Goal: Transaction & Acquisition: Purchase product/service

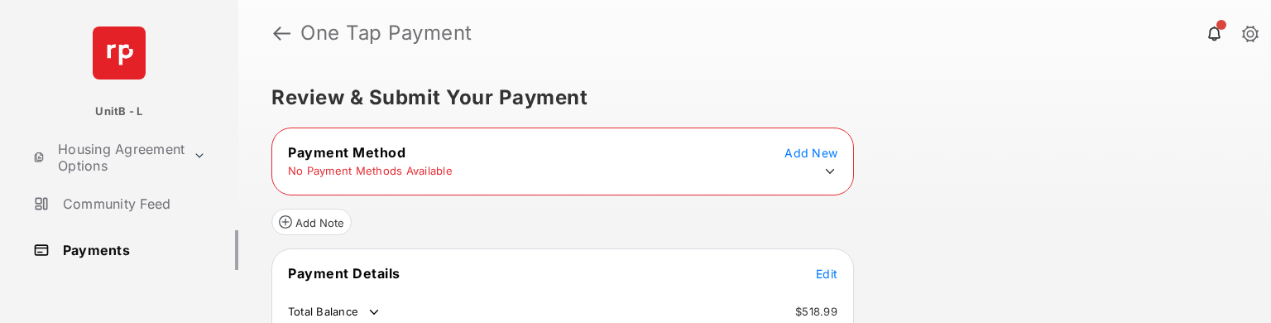
click at [1270, 111] on div at bounding box center [1270, 161] width 1 height 323
drag, startPoint x: 1269, startPoint y: 111, endPoint x: 1270, endPoint y: 172, distance: 61.2
click at [1270, 172] on div at bounding box center [1270, 161] width 1 height 323
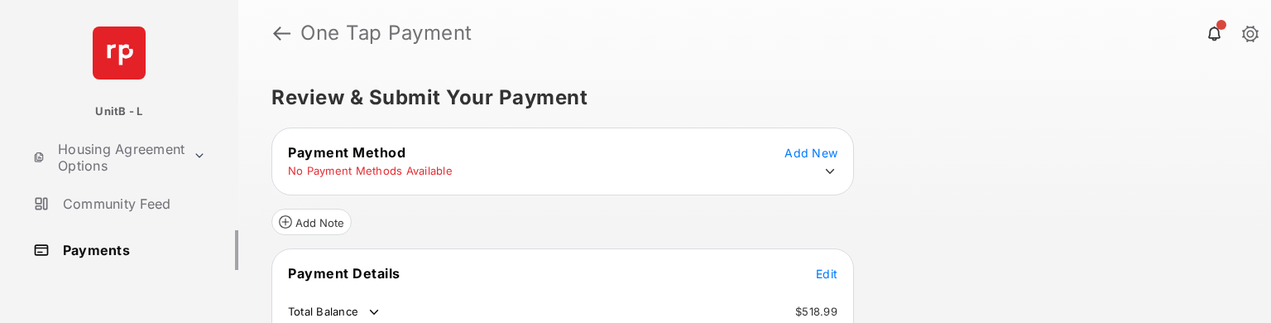
click at [1171, 195] on div "Review & Submit Your Payment Payment Method Add New No Payment Methods Availabl…" at bounding box center [754, 194] width 1032 height 256
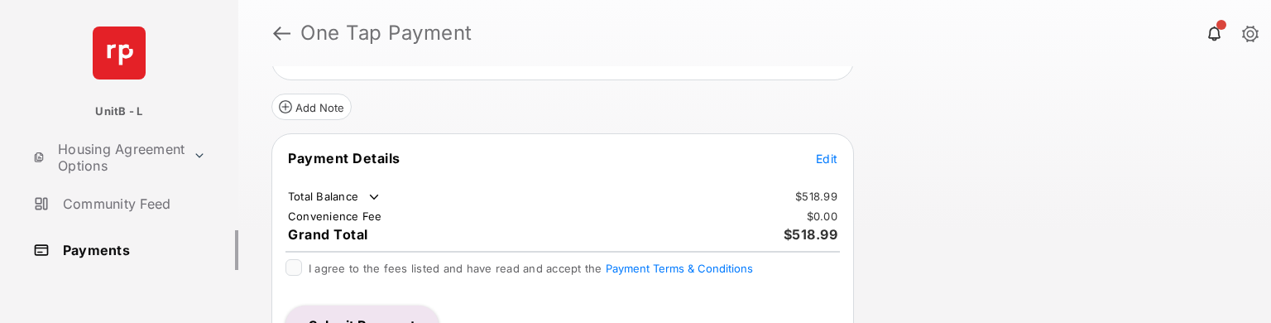
scroll to position [82, 0]
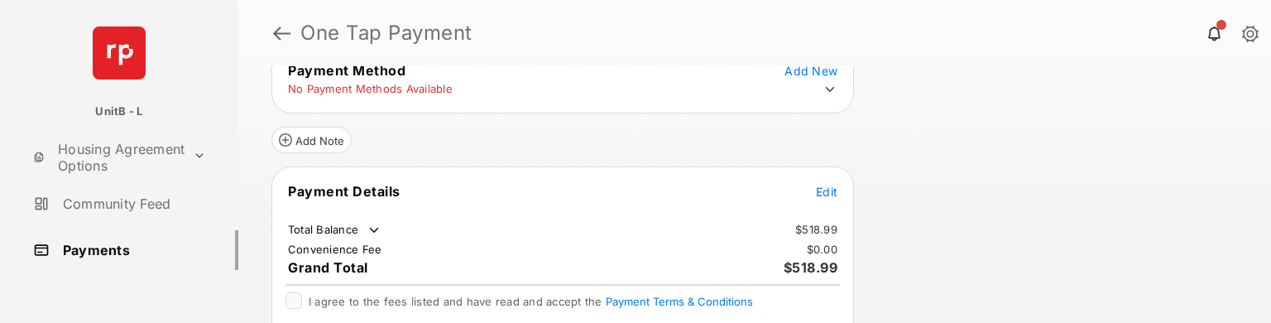
click at [825, 188] on span "Edit" at bounding box center [827, 191] width 22 height 14
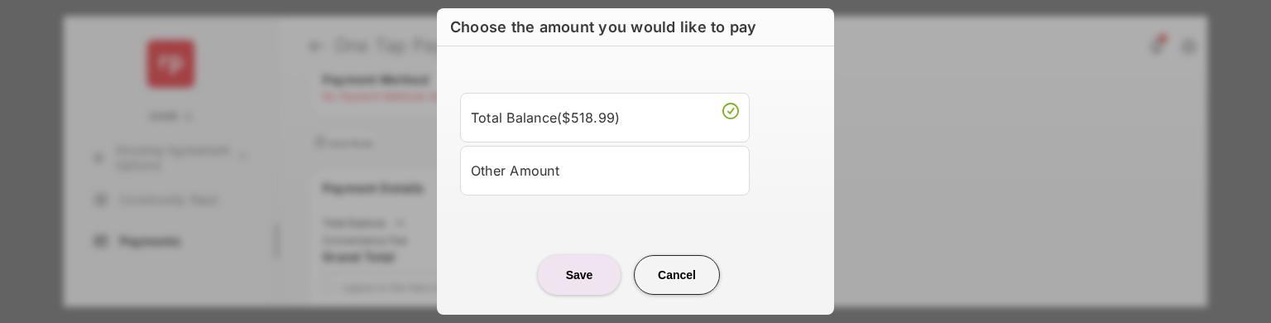
click at [648, 162] on div "Other Amount" at bounding box center [605, 170] width 268 height 28
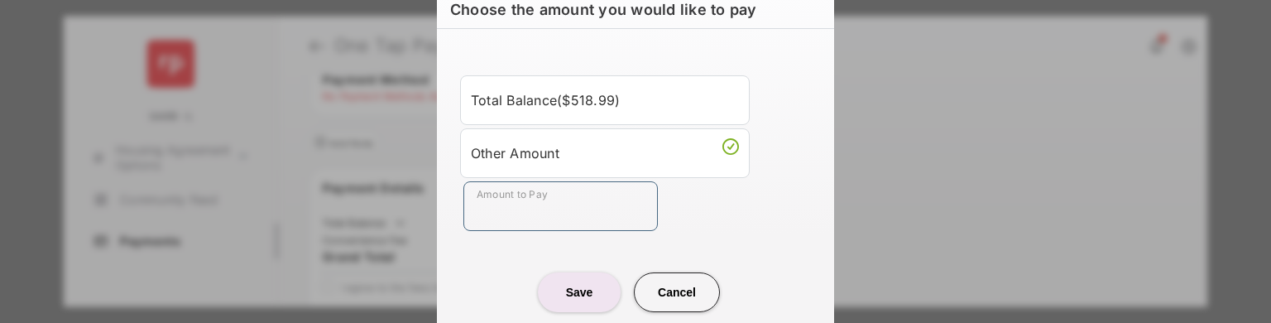
click at [606, 199] on input "Amount to Pay" at bounding box center [560, 206] width 194 height 50
type input "**"
click at [605, 294] on button "Save" at bounding box center [579, 292] width 83 height 40
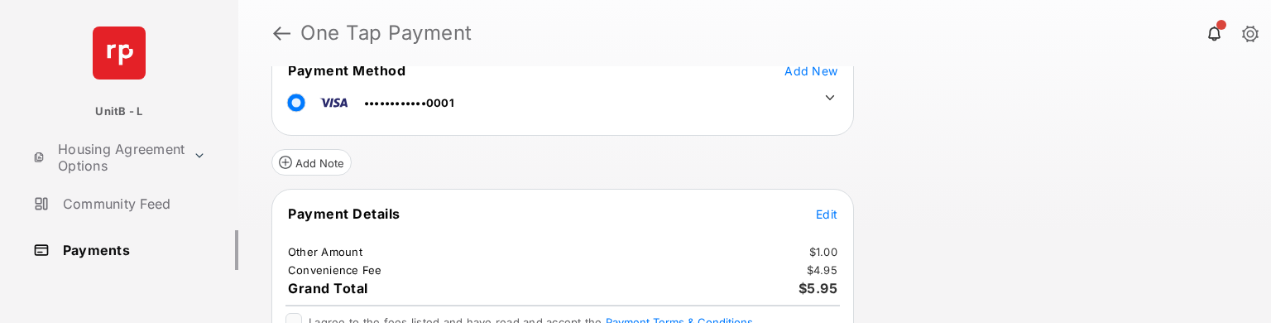
click at [1267, 241] on html "UnitB - L Housing Agreement Options Community Feed Payments Community My Apartm…" at bounding box center [635, 161] width 1271 height 323
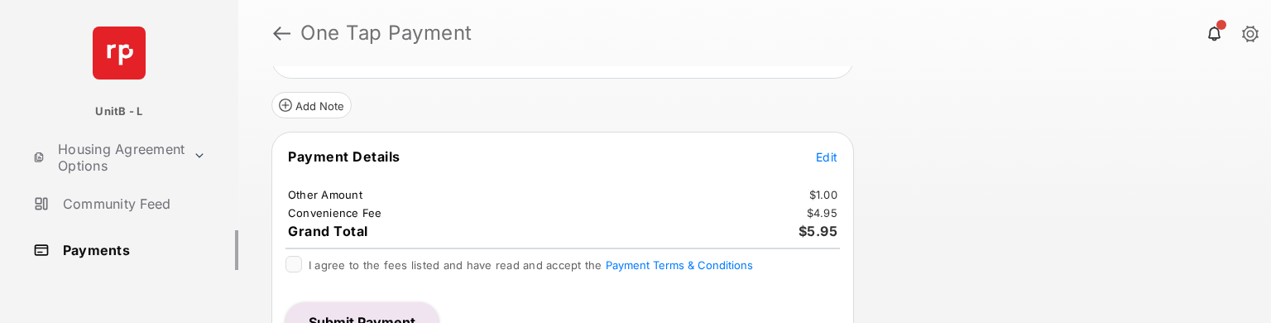
scroll to position [169, 0]
